Goal: Task Accomplishment & Management: Use online tool/utility

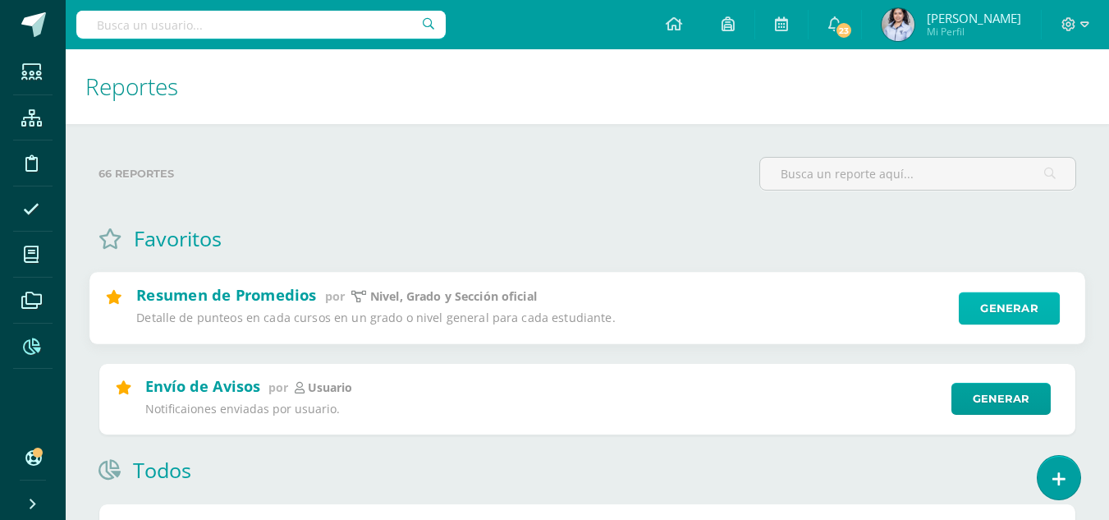
click at [1009, 294] on link "Generar" at bounding box center [1009, 308] width 101 height 33
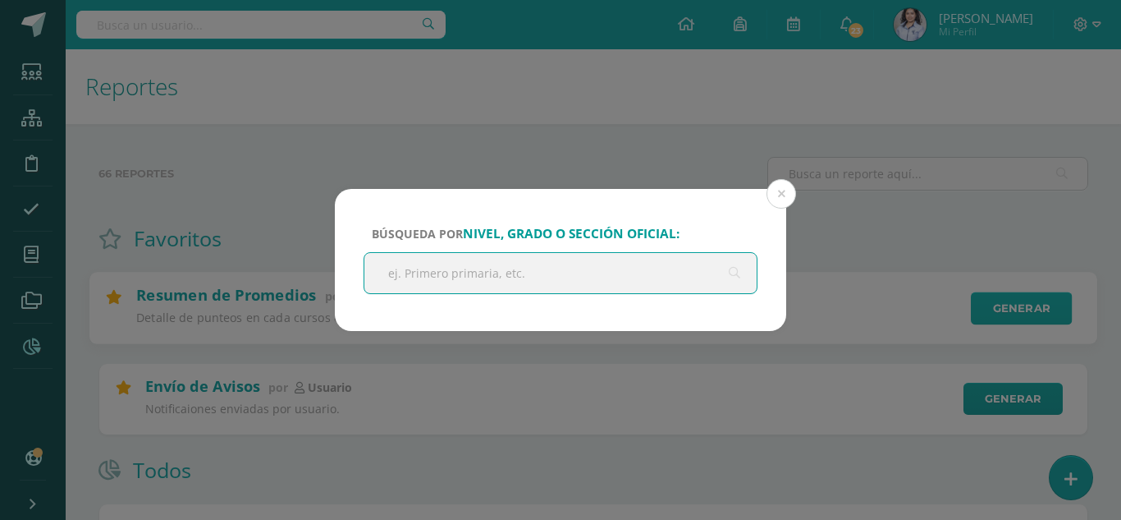
type input "T"
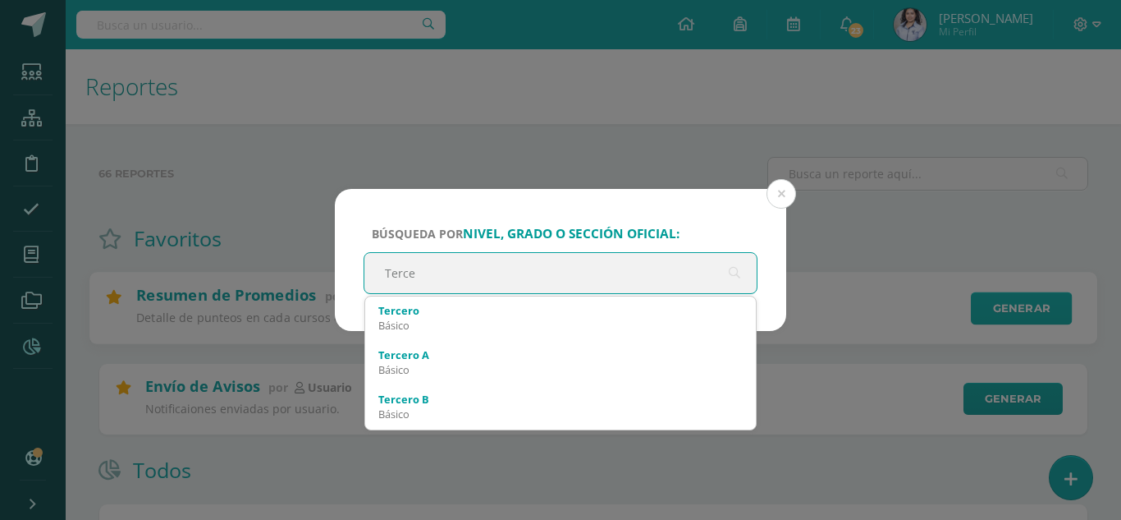
type input "Tercer"
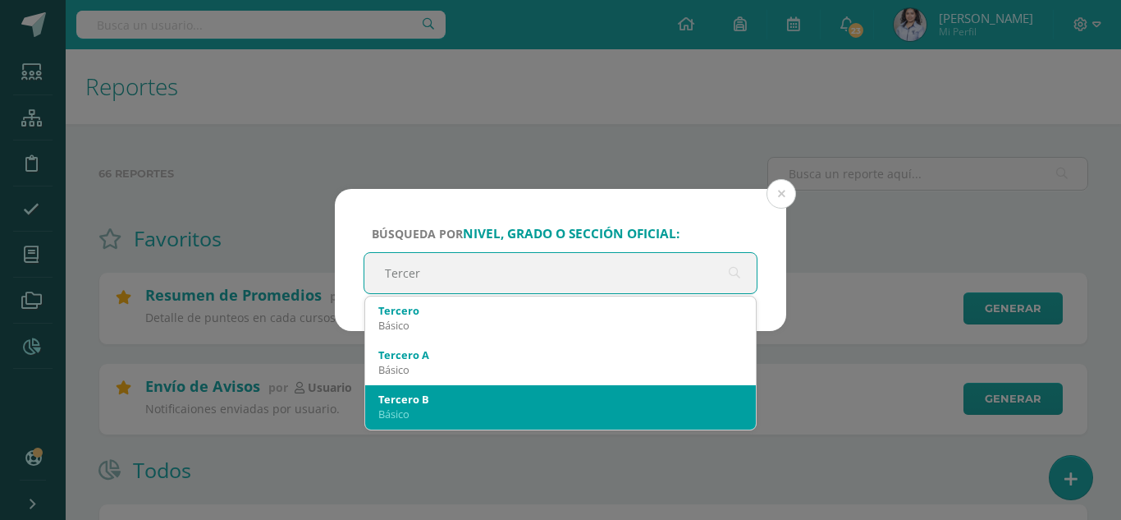
click at [452, 394] on div "Tercero B" at bounding box center [560, 399] width 364 height 15
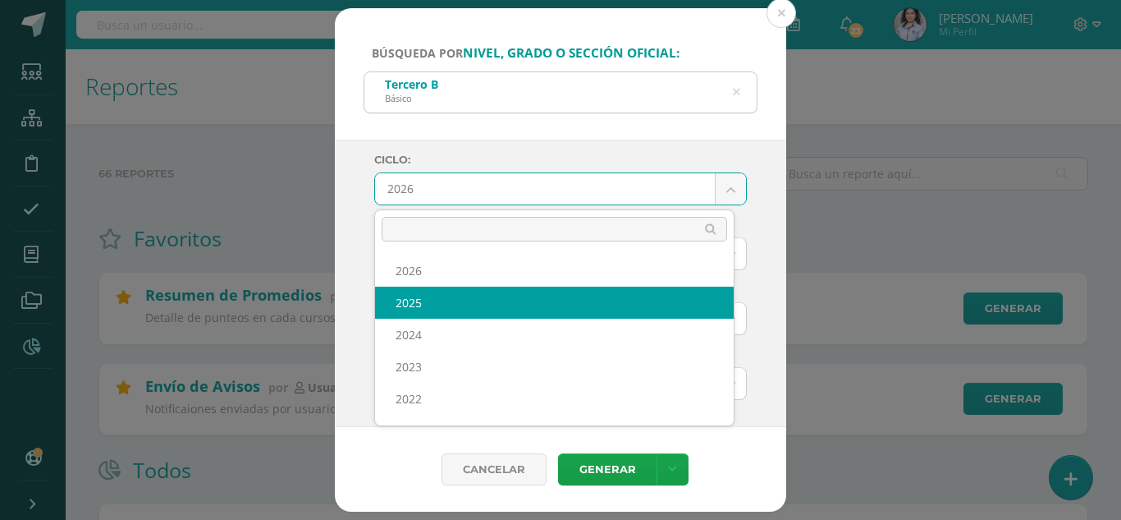
select select "6"
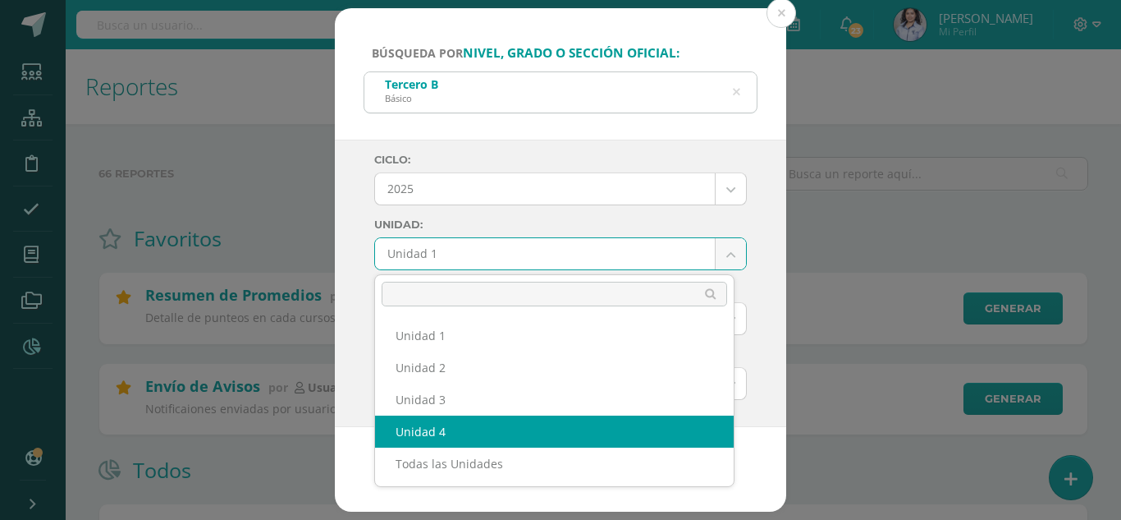
select select "Unidad 4"
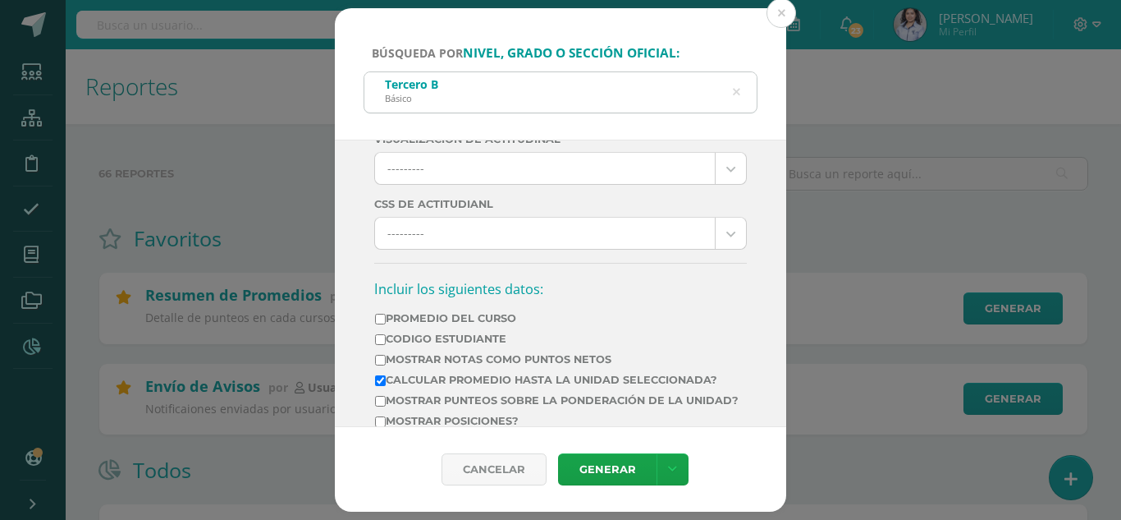
scroll to position [410, 0]
click at [444, 318] on label "Promedio del Curso" at bounding box center [557, 317] width 364 height 12
click at [386, 318] on input "Promedio del Curso" at bounding box center [380, 318] width 11 height 11
checkbox input "true"
click at [445, 352] on label "Mostrar Notas Como Puntos Netos" at bounding box center [557, 358] width 364 height 12
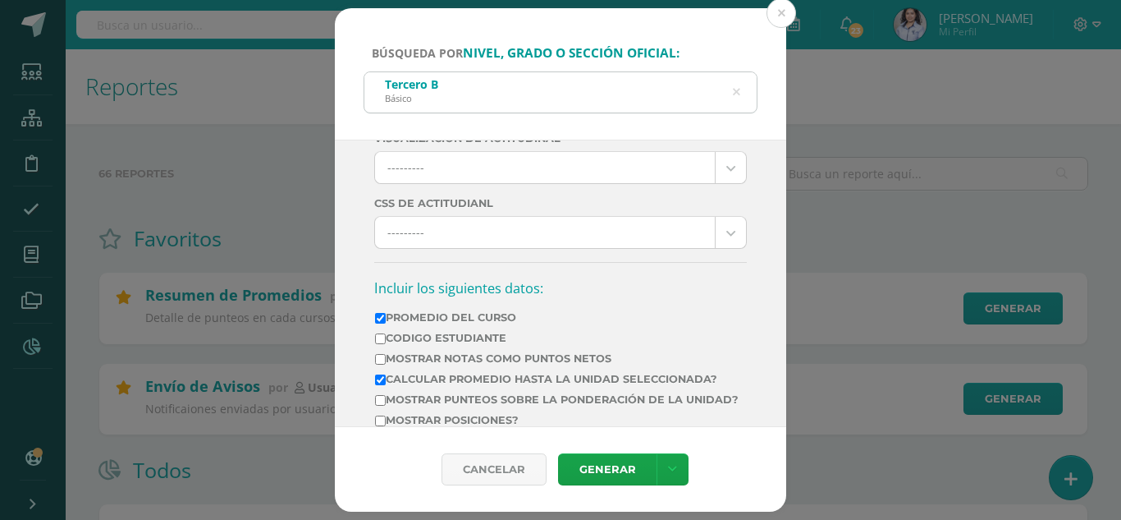
click at [386, 354] on input "Mostrar Notas Como Puntos Netos" at bounding box center [380, 359] width 11 height 11
checkbox input "true"
click at [396, 392] on td "Calcular promedio hasta la unidad seleccionada?" at bounding box center [556, 382] width 365 height 21
click at [396, 377] on label "Calcular promedio hasta la unidad seleccionada?" at bounding box center [557, 379] width 364 height 12
click at [386, 377] on input "Calcular promedio hasta la unidad seleccionada?" at bounding box center [380, 379] width 11 height 11
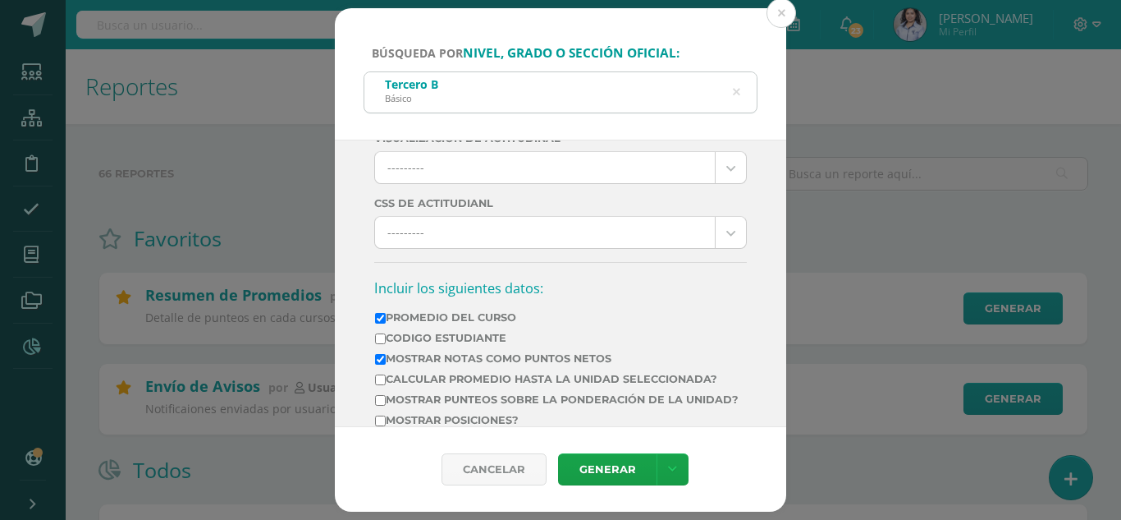
click at [416, 370] on td "Mostrar Notas Como Puntos Netos" at bounding box center [556, 361] width 365 height 21
click at [416, 379] on label "Calcular promedio hasta la unidad seleccionada?" at bounding box center [557, 379] width 364 height 12
click at [386, 379] on input "Calcular promedio hasta la unidad seleccionada?" at bounding box center [380, 379] width 11 height 11
checkbox input "true"
click at [415, 359] on label "Mostrar Notas Como Puntos Netos" at bounding box center [557, 358] width 364 height 12
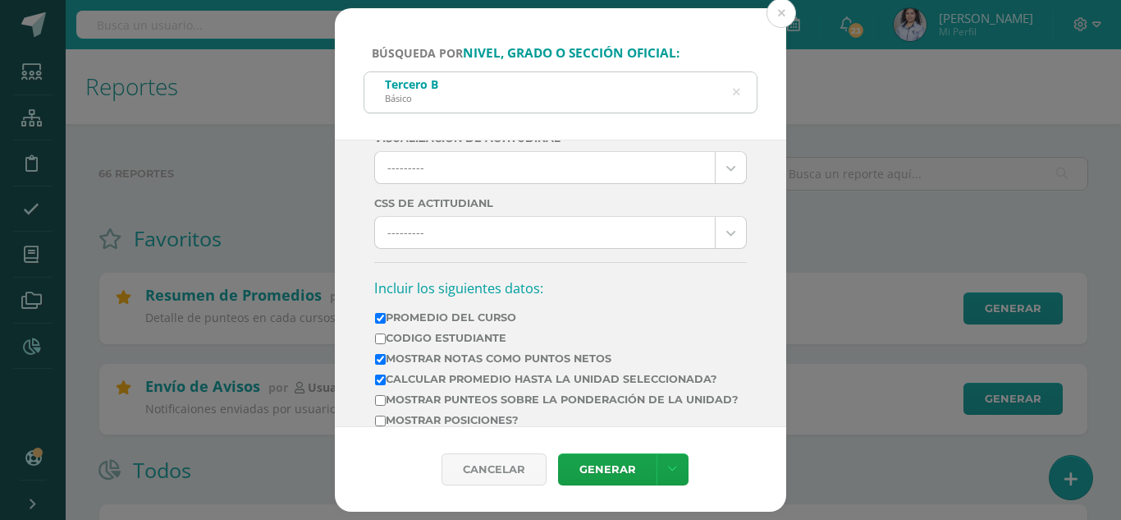
click at [386, 359] on input "Mostrar Notas Como Puntos Netos" at bounding box center [380, 359] width 11 height 11
checkbox input "false"
click at [415, 315] on label "Promedio del Curso" at bounding box center [557, 317] width 364 height 12
click at [386, 315] on input "Promedio del Curso" at bounding box center [380, 318] width 11 height 11
checkbox input "false"
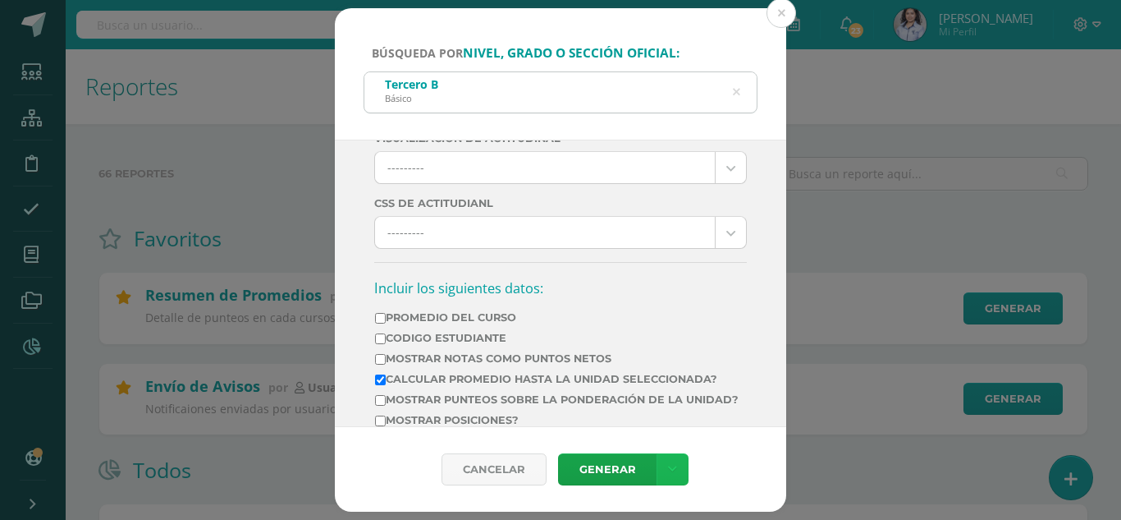
click at [662, 470] on link at bounding box center [673, 469] width 32 height 32
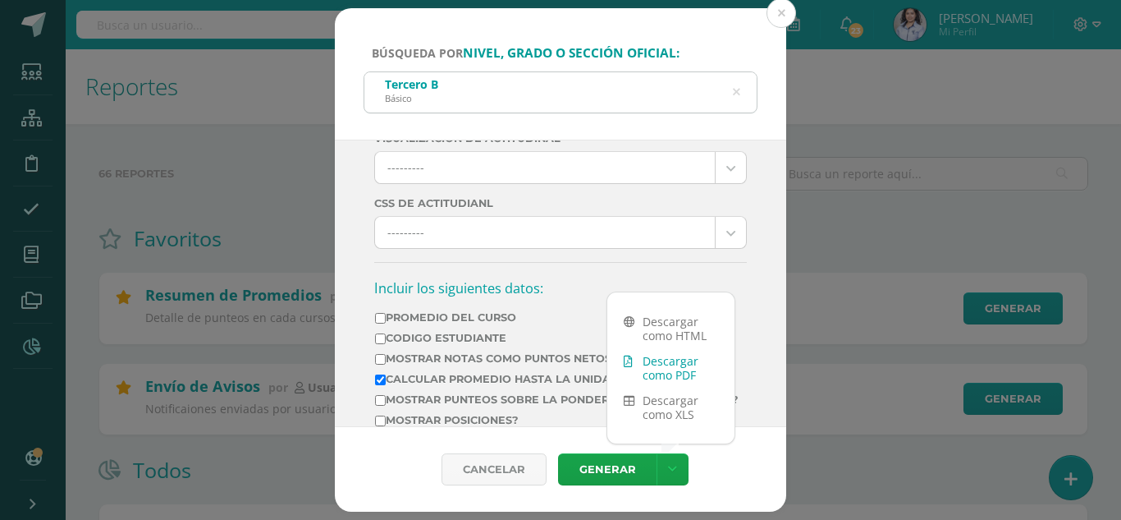
click at [680, 355] on link "Descargar como PDF" at bounding box center [670, 367] width 127 height 39
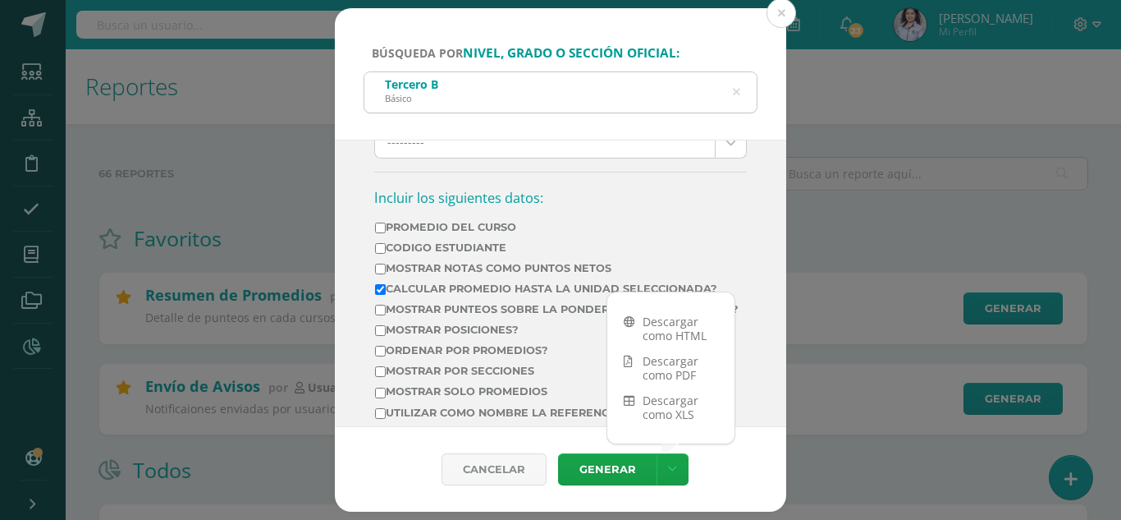
scroll to position [657, 0]
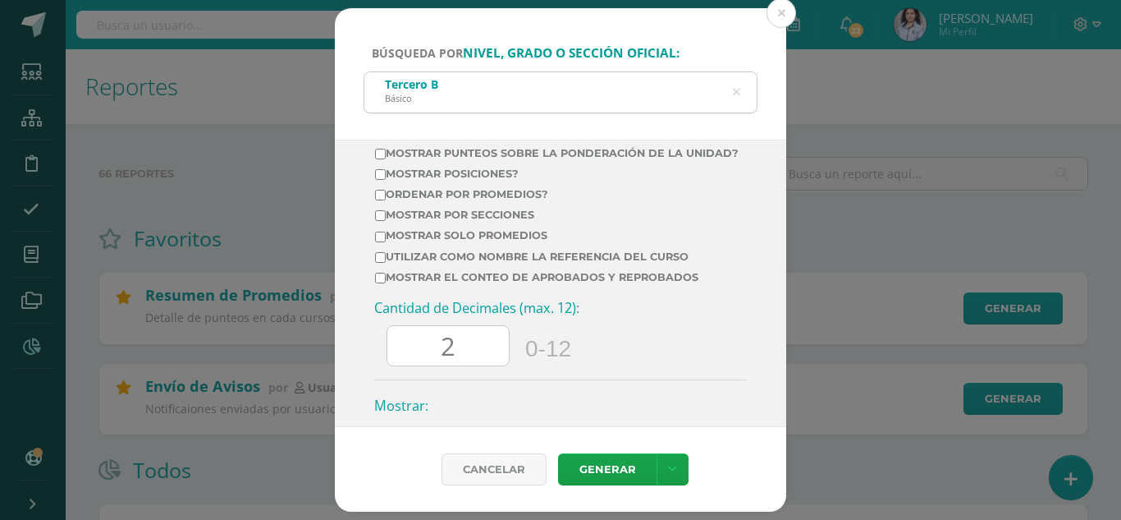
click at [465, 362] on input "2" at bounding box center [447, 346] width 121 height 40
type input "0"
click at [673, 458] on link at bounding box center [673, 469] width 32 height 32
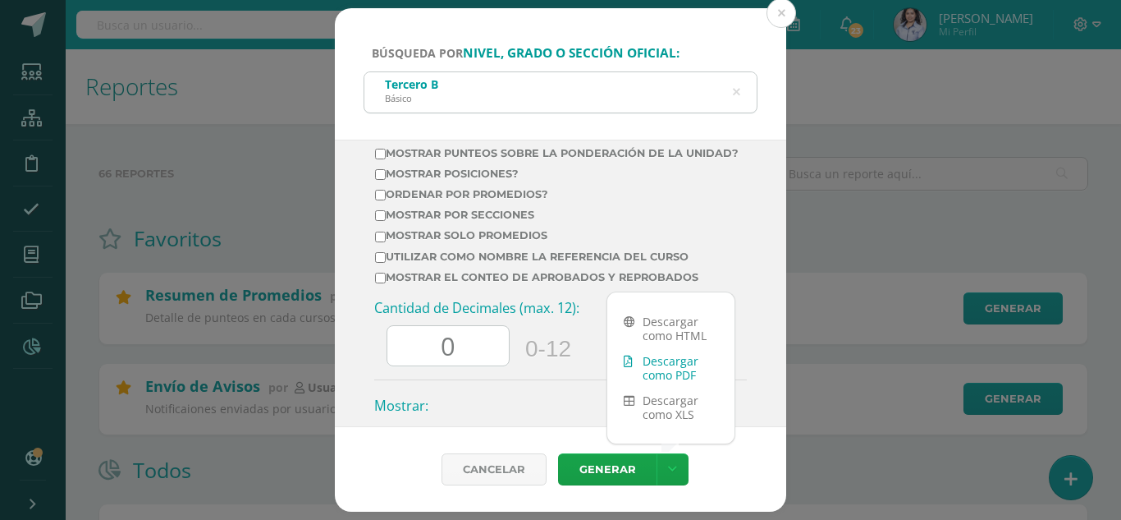
click at [658, 355] on link "Descargar como PDF" at bounding box center [670, 367] width 127 height 39
